Goal: Transaction & Acquisition: Register for event/course

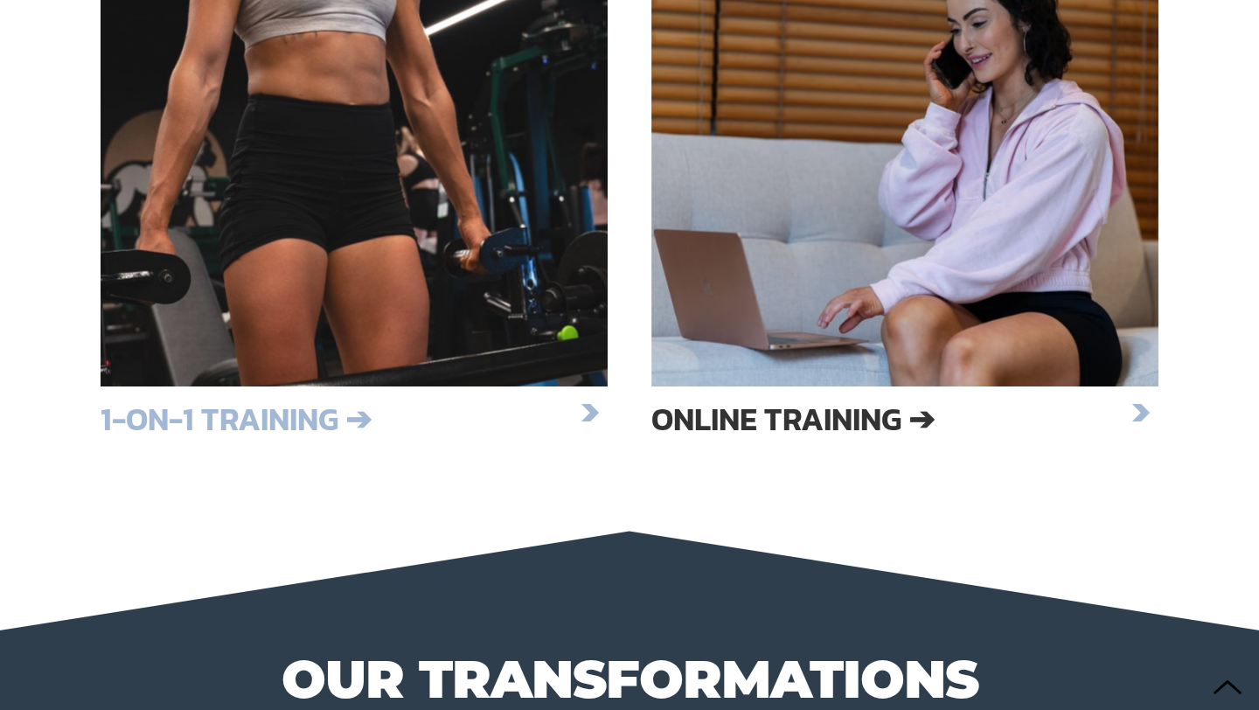
scroll to position [2939, 0]
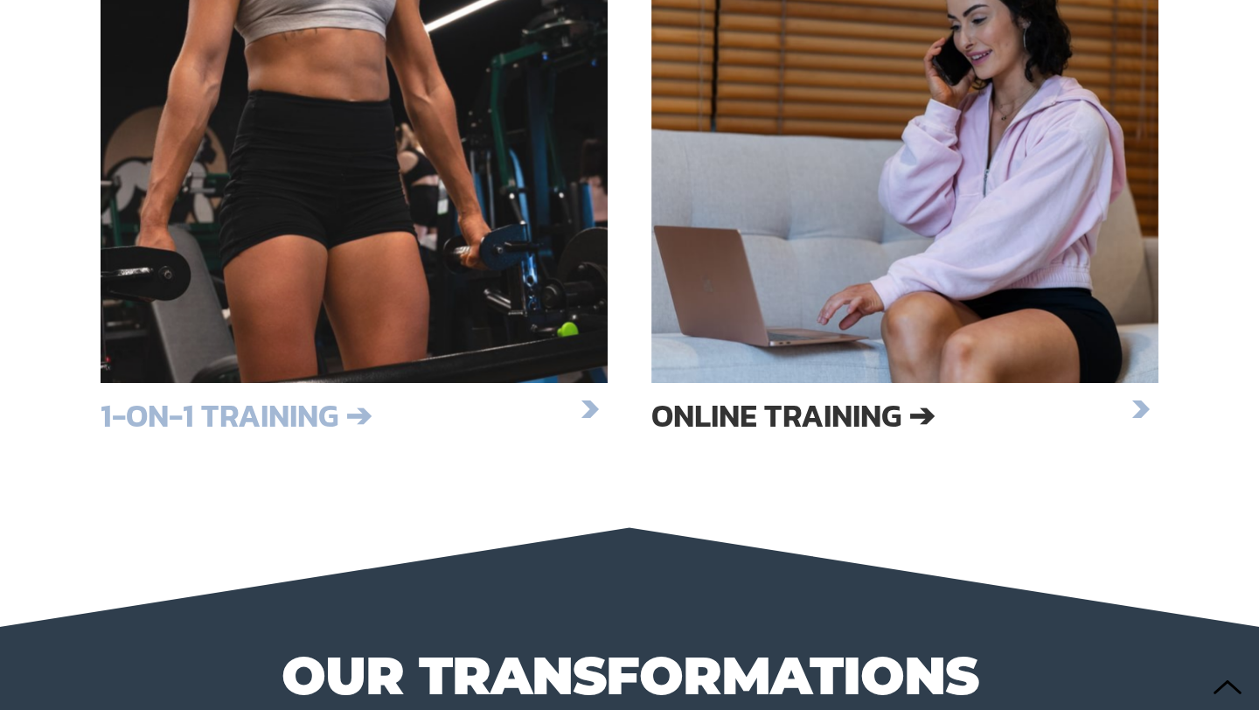
click at [410, 214] on div at bounding box center [354, 142] width 507 height 481
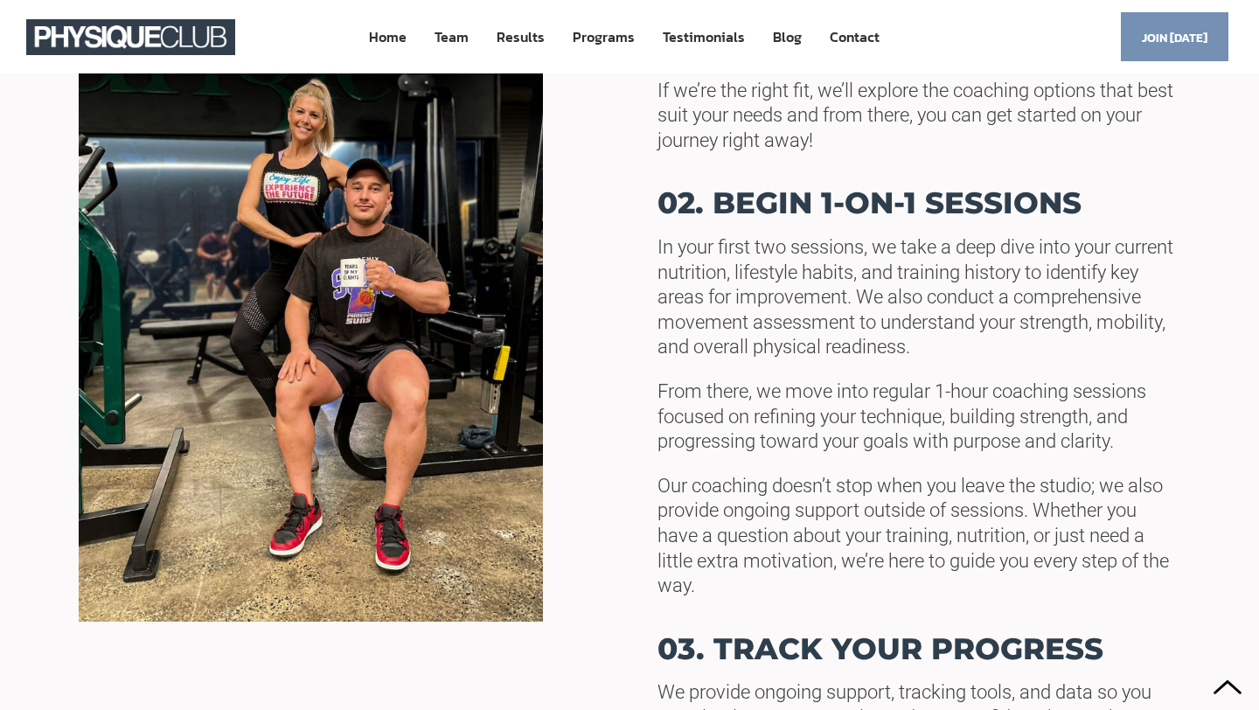
scroll to position [781, 0]
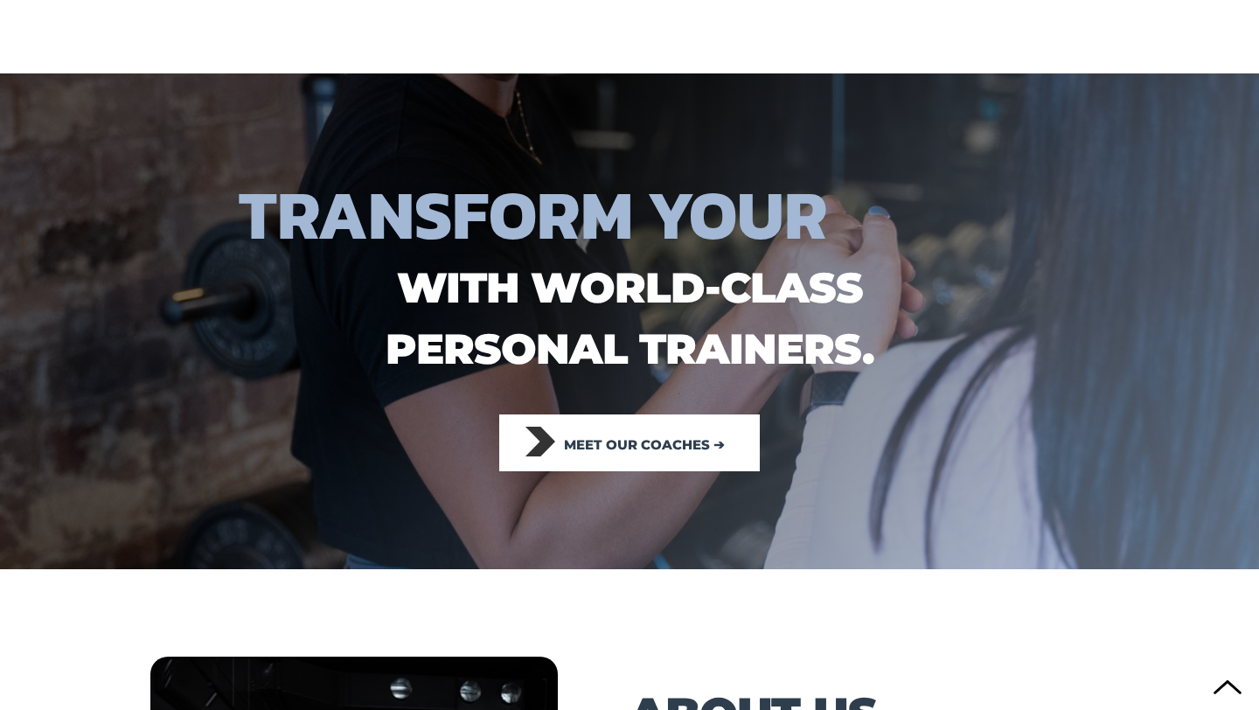
scroll to position [2939, 0]
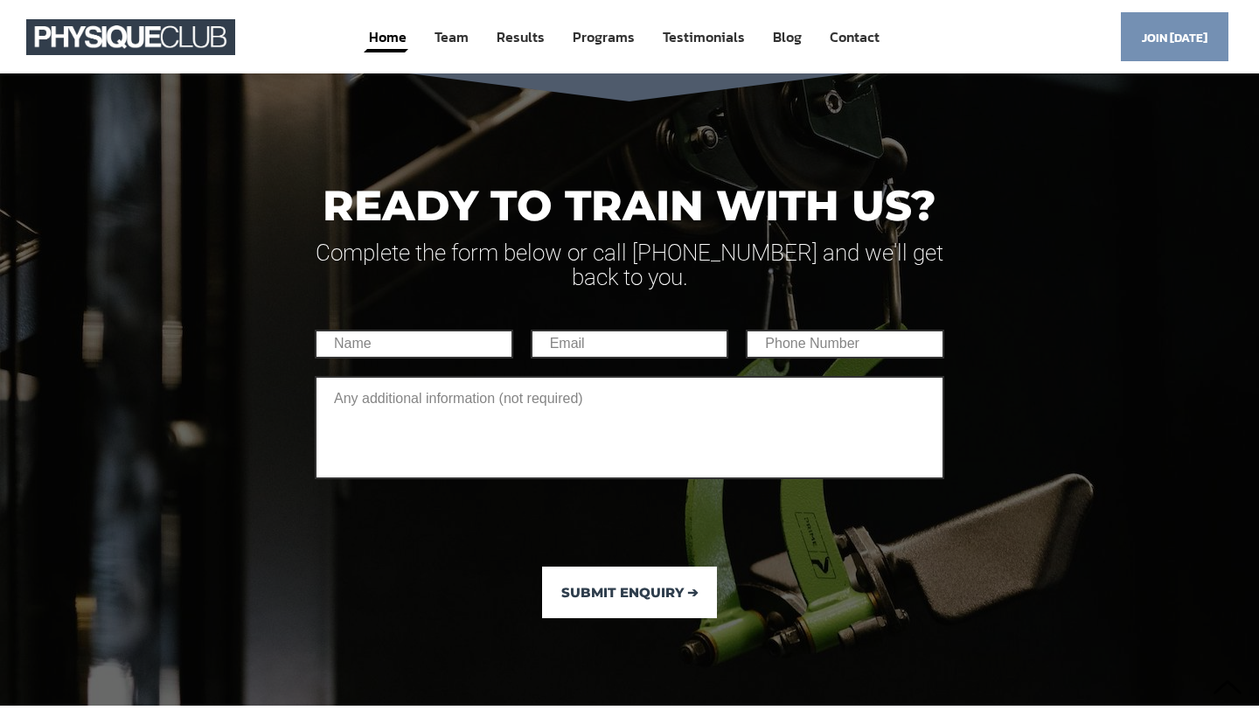
scroll to position [11368, 0]
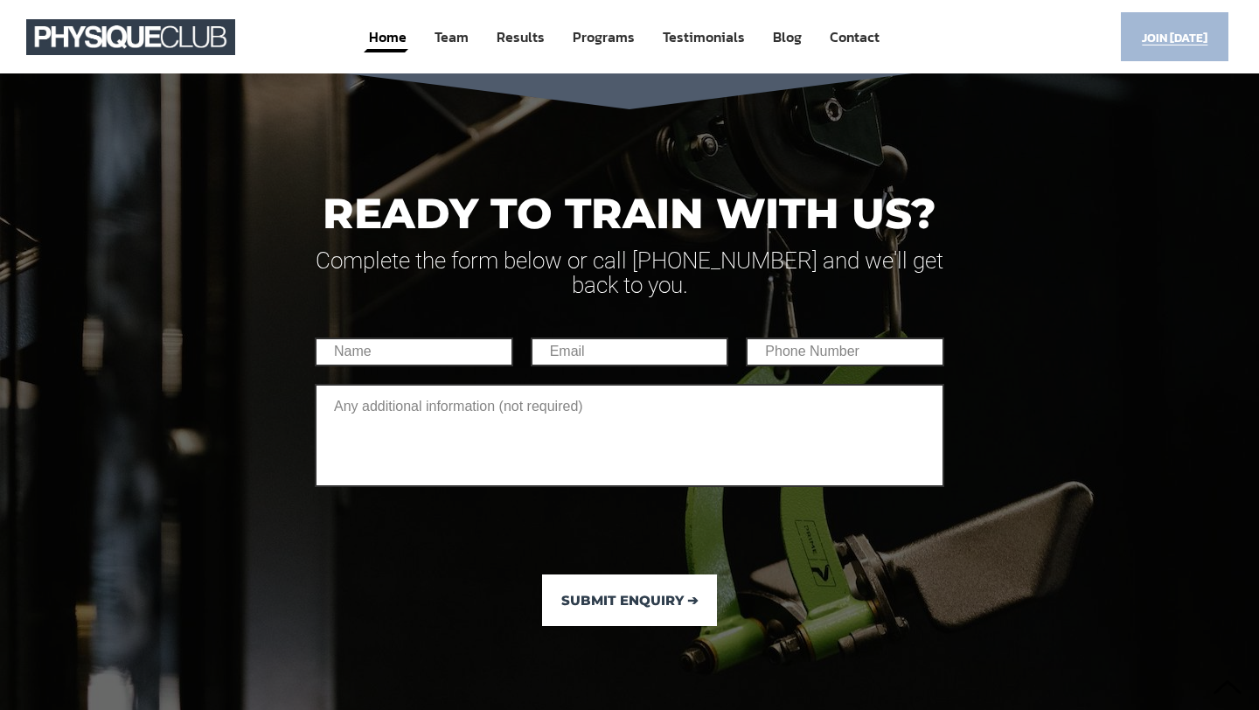
click at [1174, 48] on span "Join [DATE]" at bounding box center [1175, 38] width 66 height 34
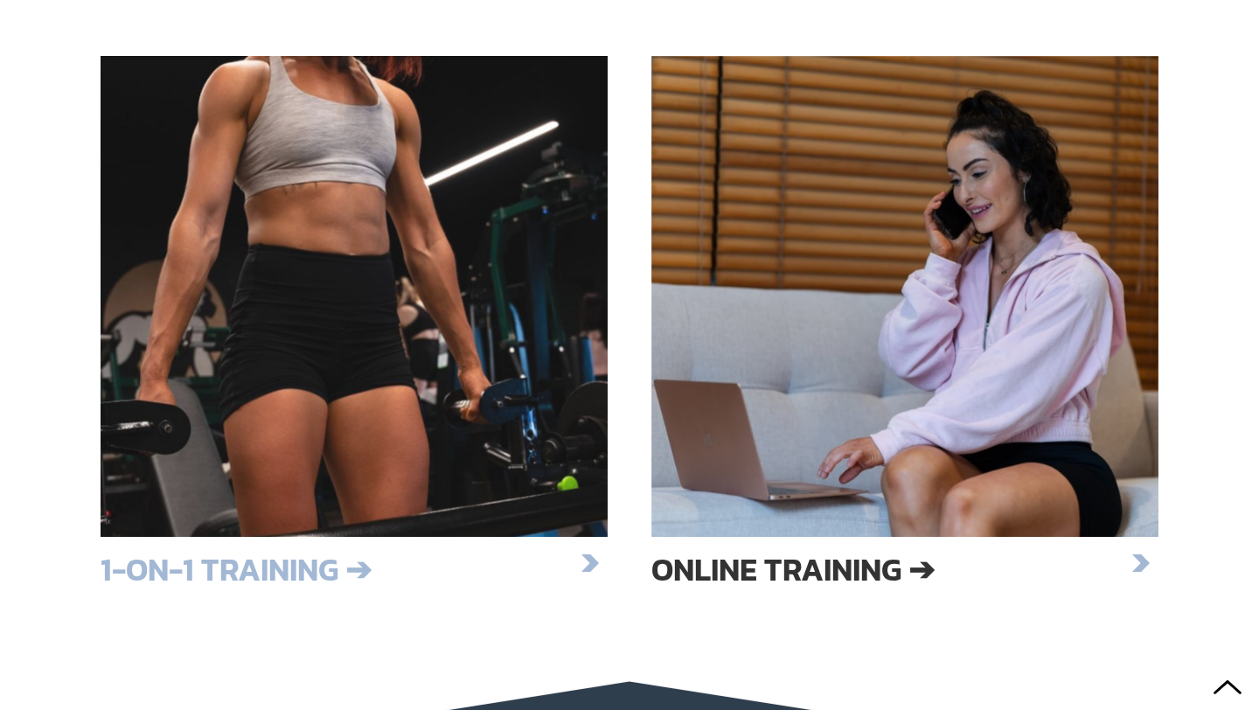
scroll to position [2797, 0]
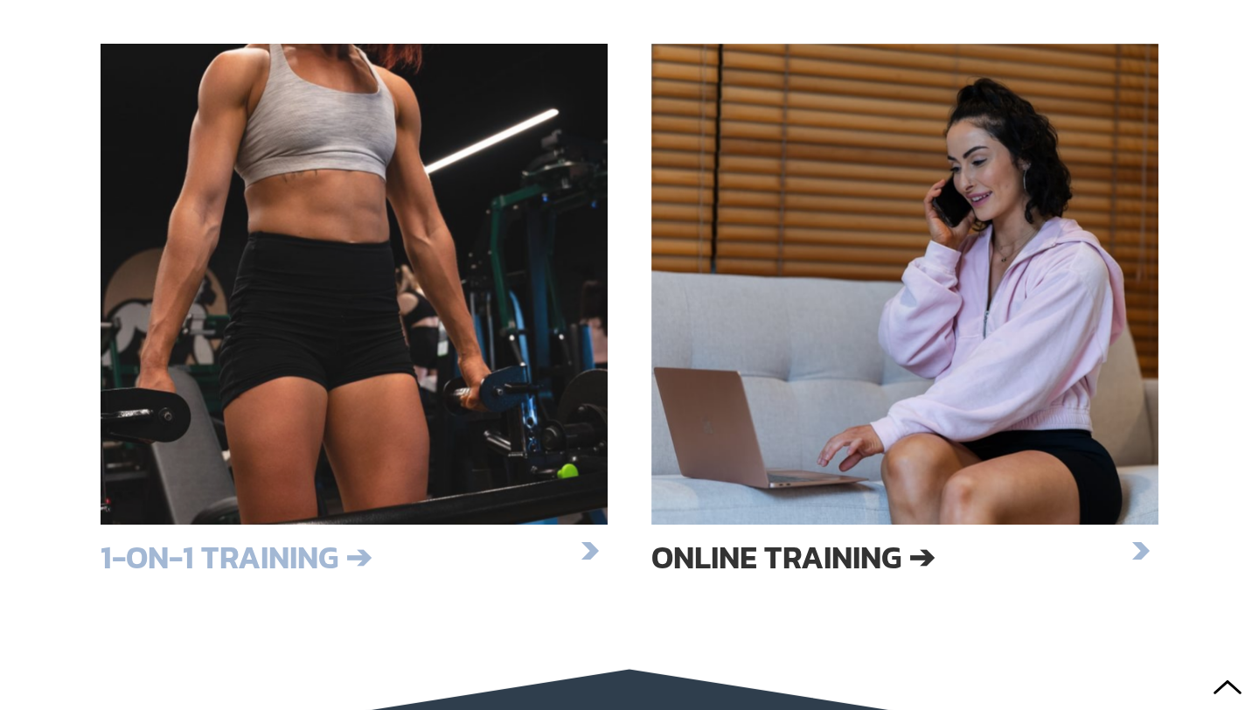
click at [365, 291] on div at bounding box center [354, 284] width 507 height 481
